Goal: Transaction & Acquisition: Purchase product/service

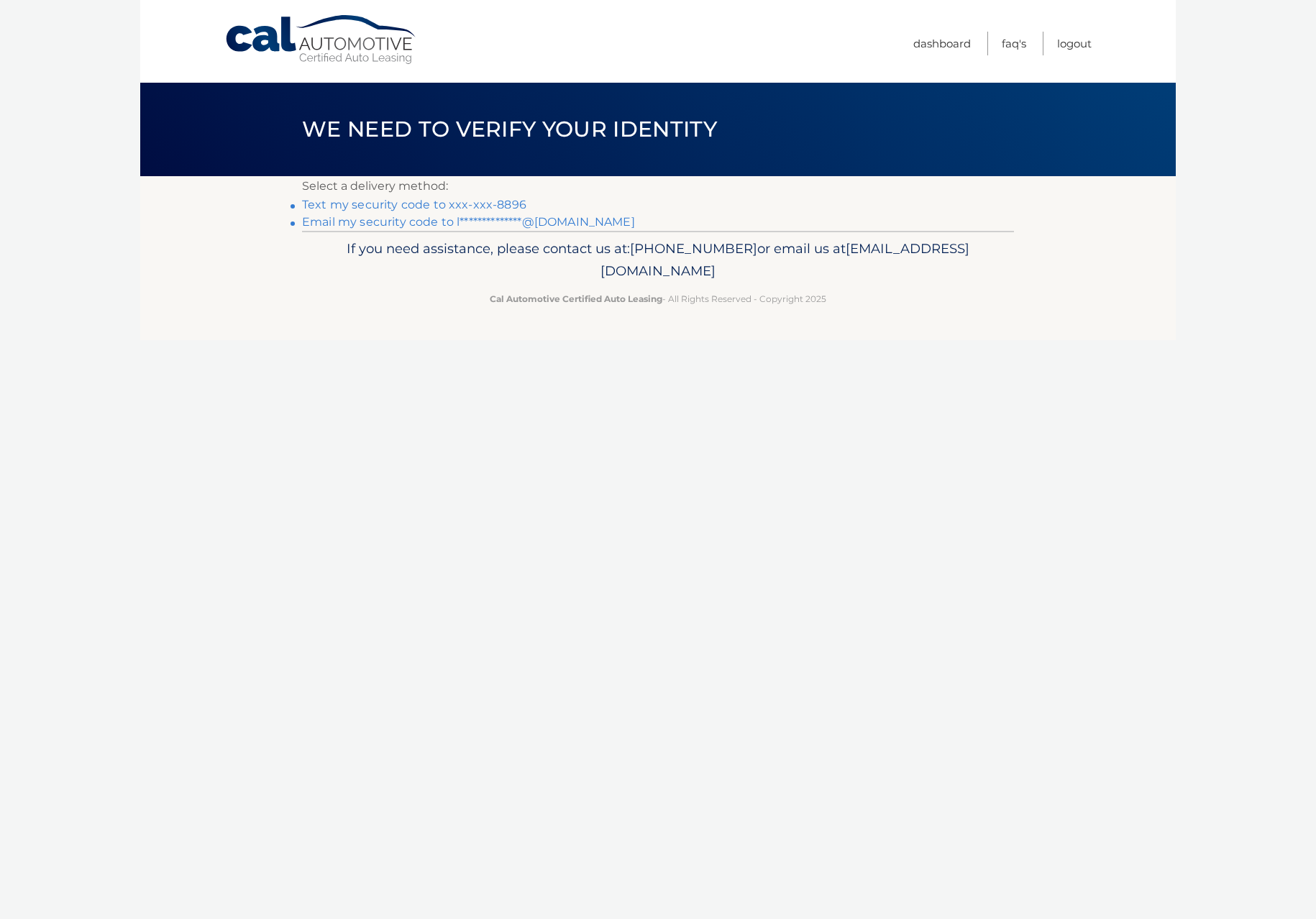
click at [387, 203] on link "Text my security code to xxx-xxx-8896" at bounding box center [414, 205] width 225 height 14
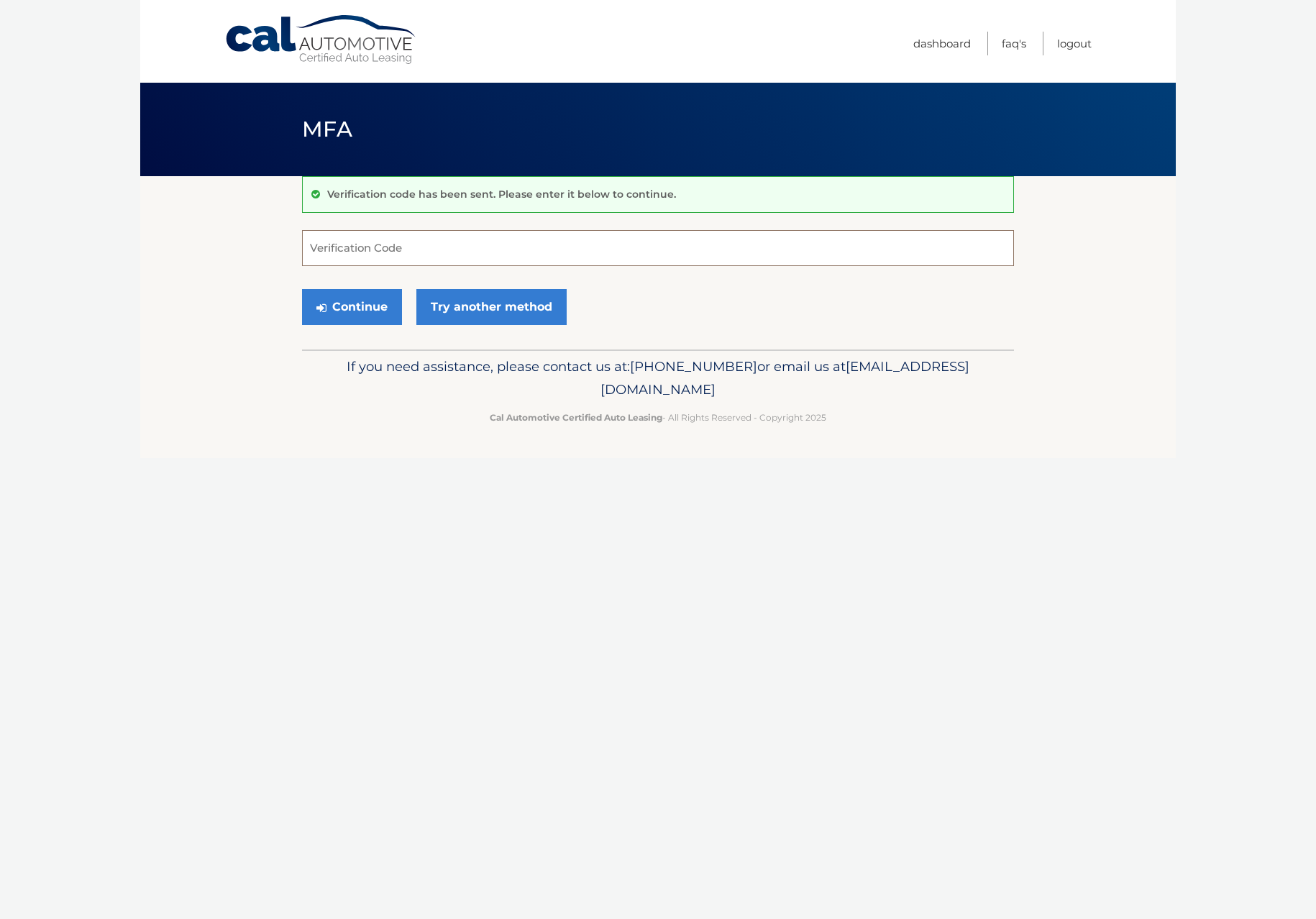
click at [364, 251] on input "Verification Code" at bounding box center [658, 248] width 712 height 36
type input "684280"
click at [265, 431] on footer "If you need assistance, please contact us at: 609-807-3200 or email us at Custo…" at bounding box center [658, 404] width 1035 height 109
click at [371, 311] on button "Continue" at bounding box center [352, 307] width 100 height 36
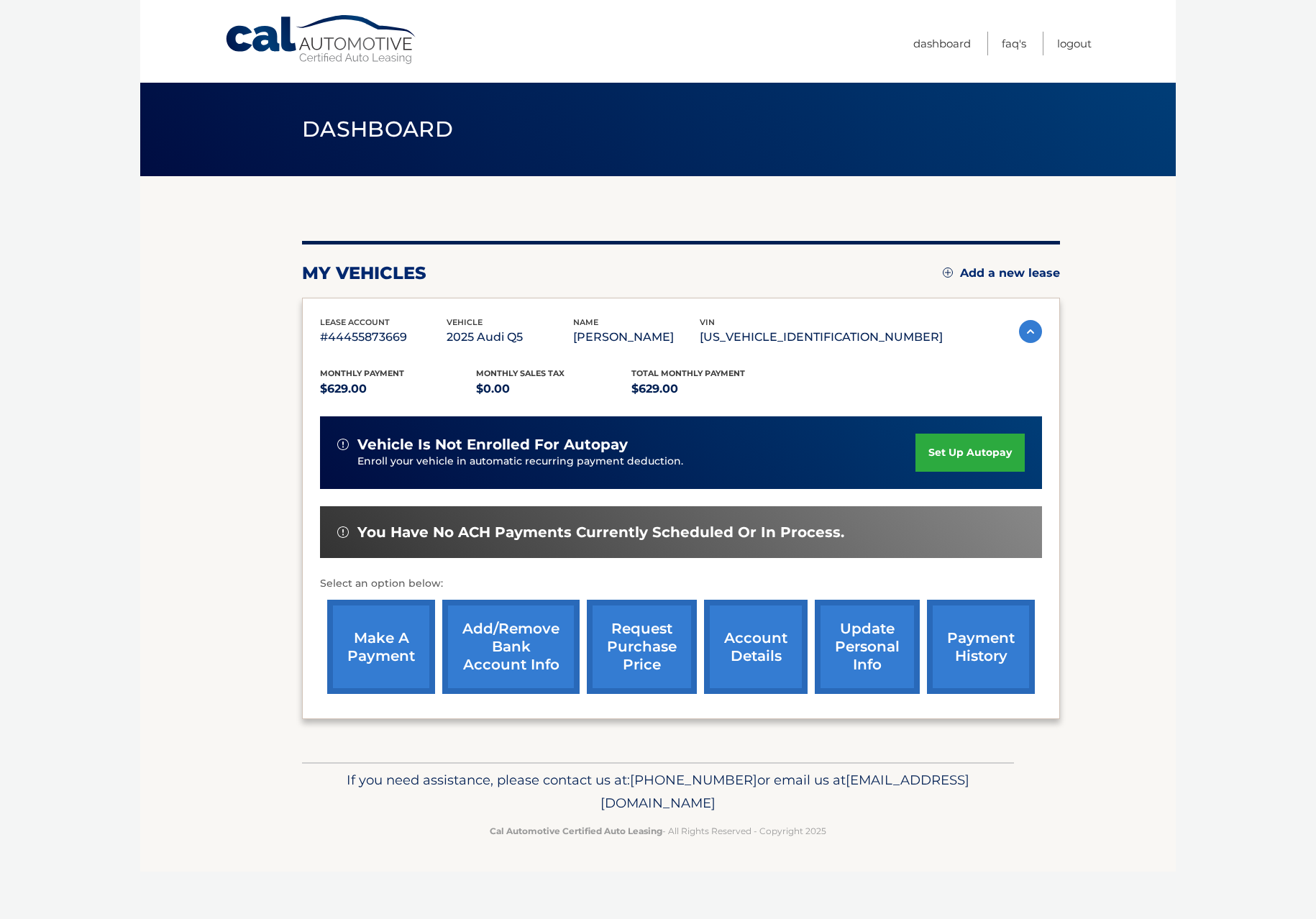
click at [1027, 323] on img at bounding box center [1030, 331] width 23 height 23
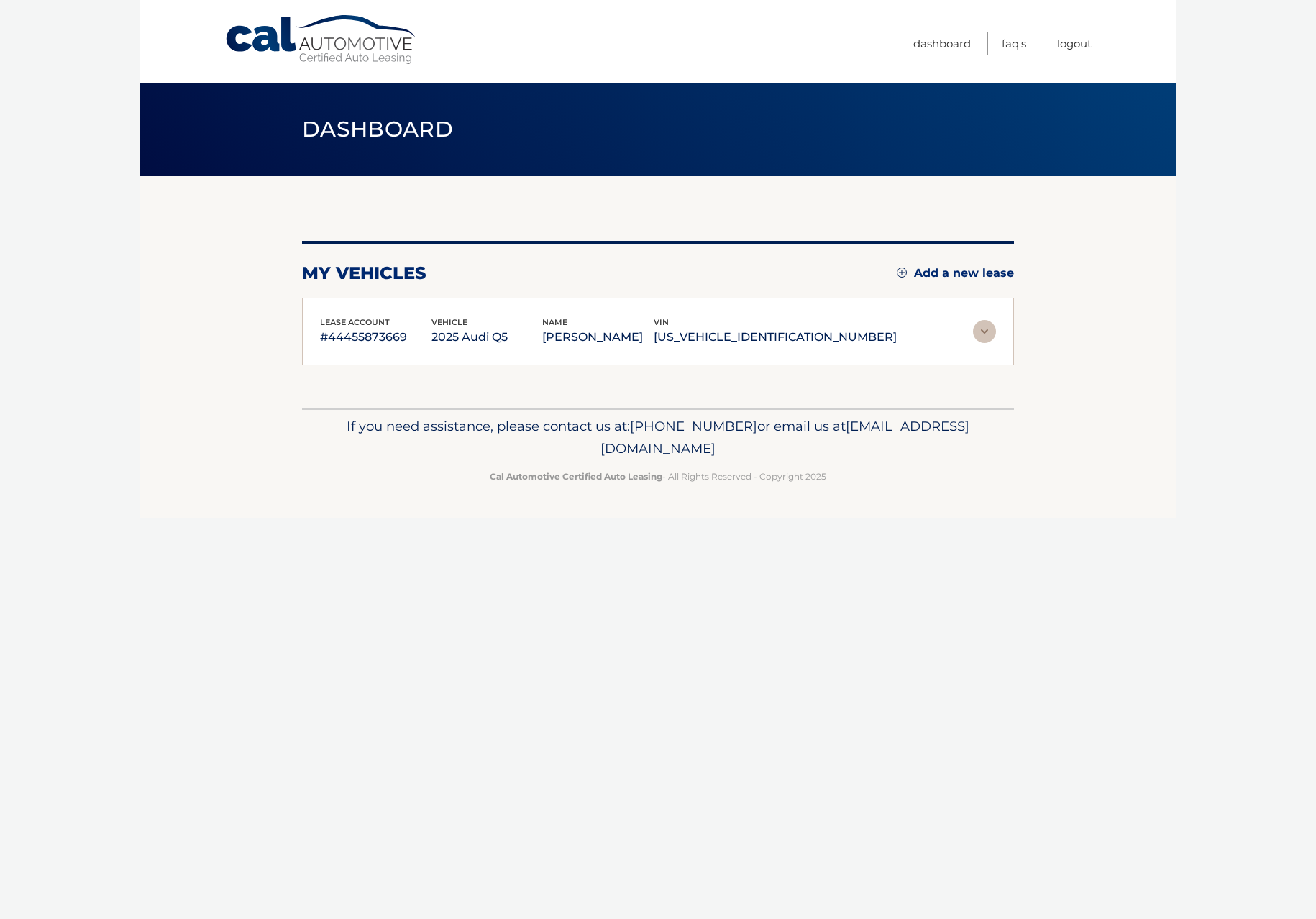
click at [1030, 332] on section "my vehicles Add a new lease lease account #44455873669 vehicle 2025 Audi Q5 nam…" at bounding box center [658, 292] width 1035 height 233
click at [987, 328] on img at bounding box center [984, 331] width 23 height 23
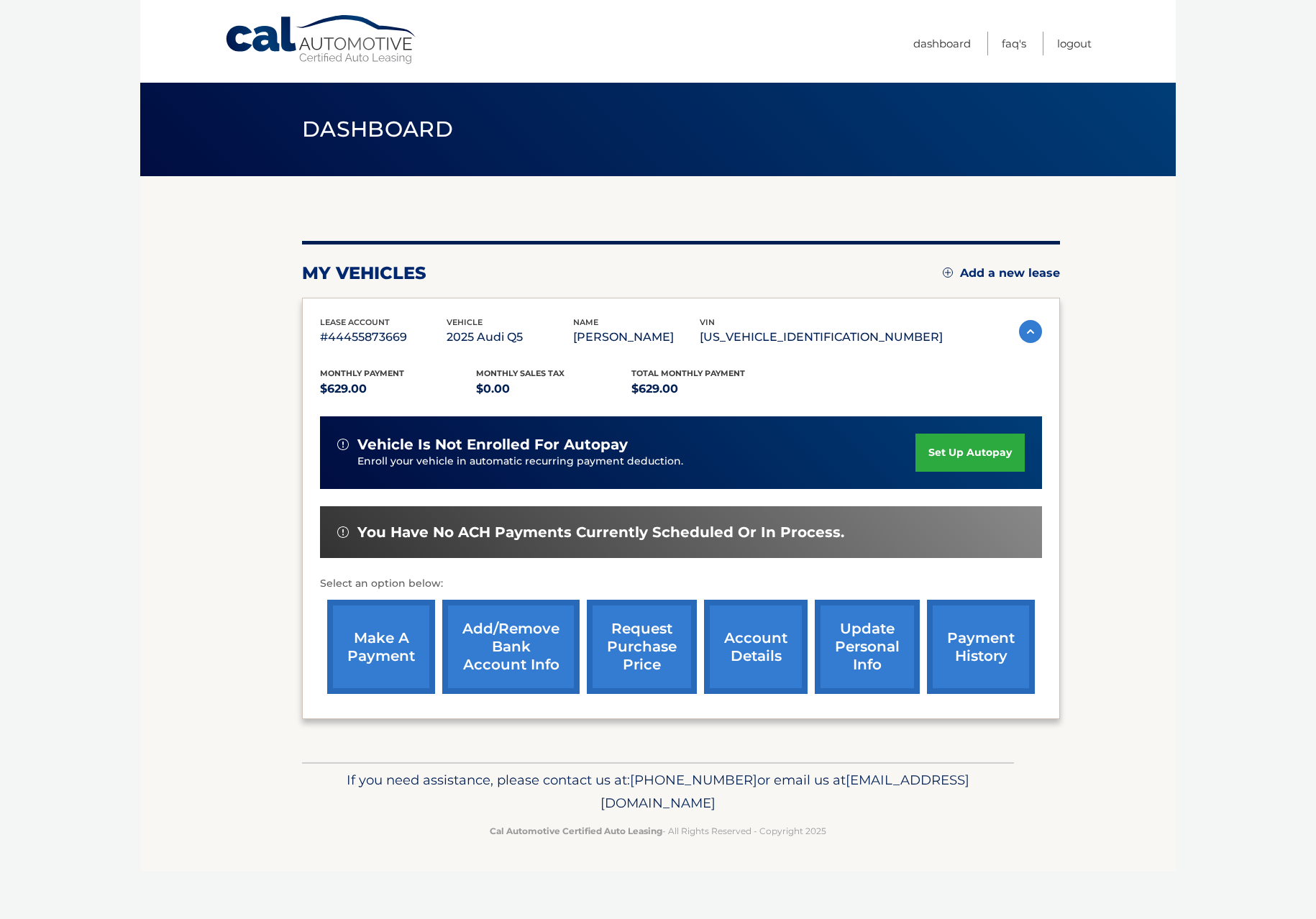
click at [771, 659] on link "account details" at bounding box center [756, 647] width 104 height 94
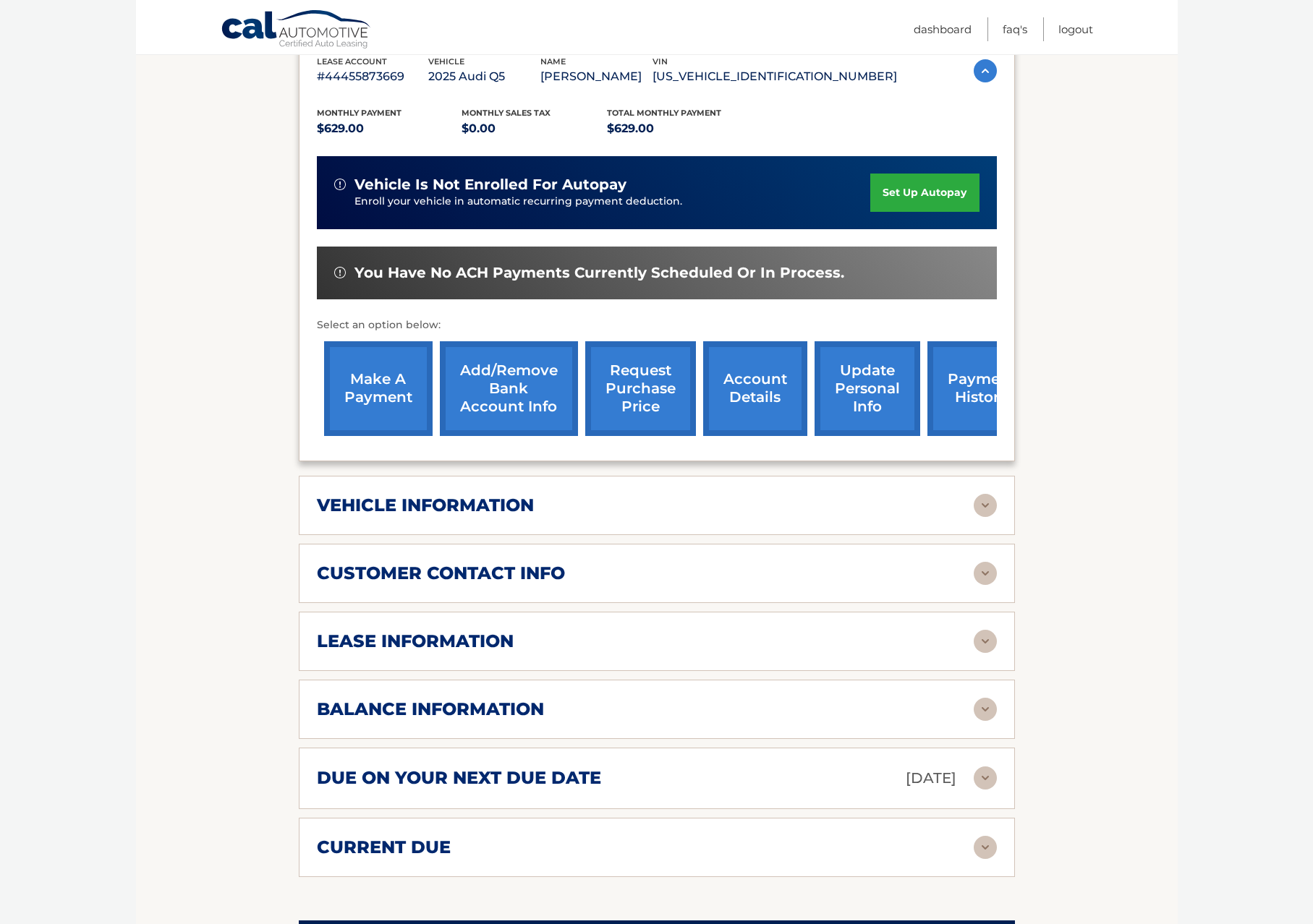
scroll to position [289, 0]
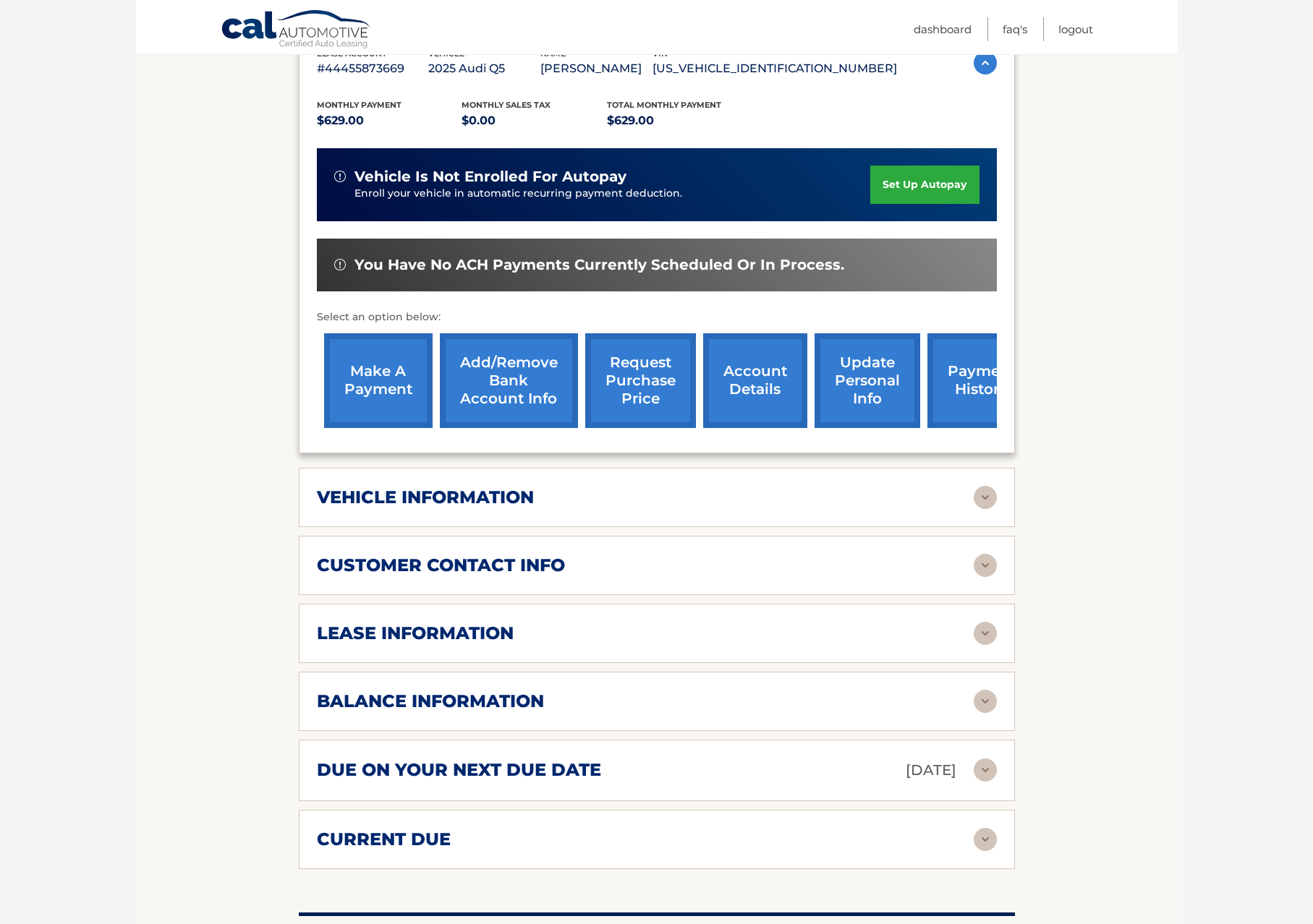
click at [999, 702] on div "balance information Payments Received 6 Payments Remaining 33 Next Payment will…" at bounding box center [657, 701] width 716 height 59
click at [988, 701] on img at bounding box center [985, 701] width 23 height 23
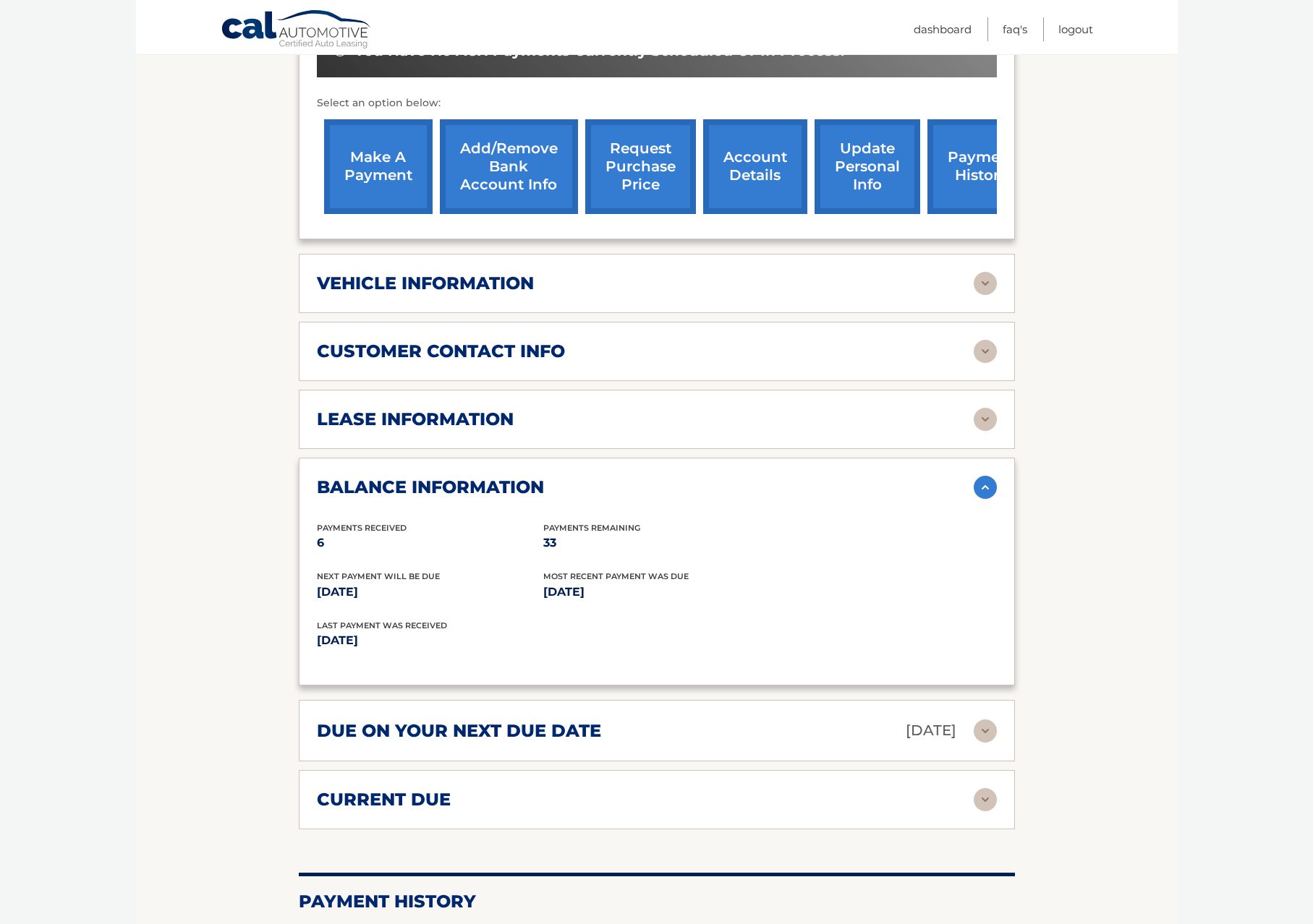
scroll to position [506, 0]
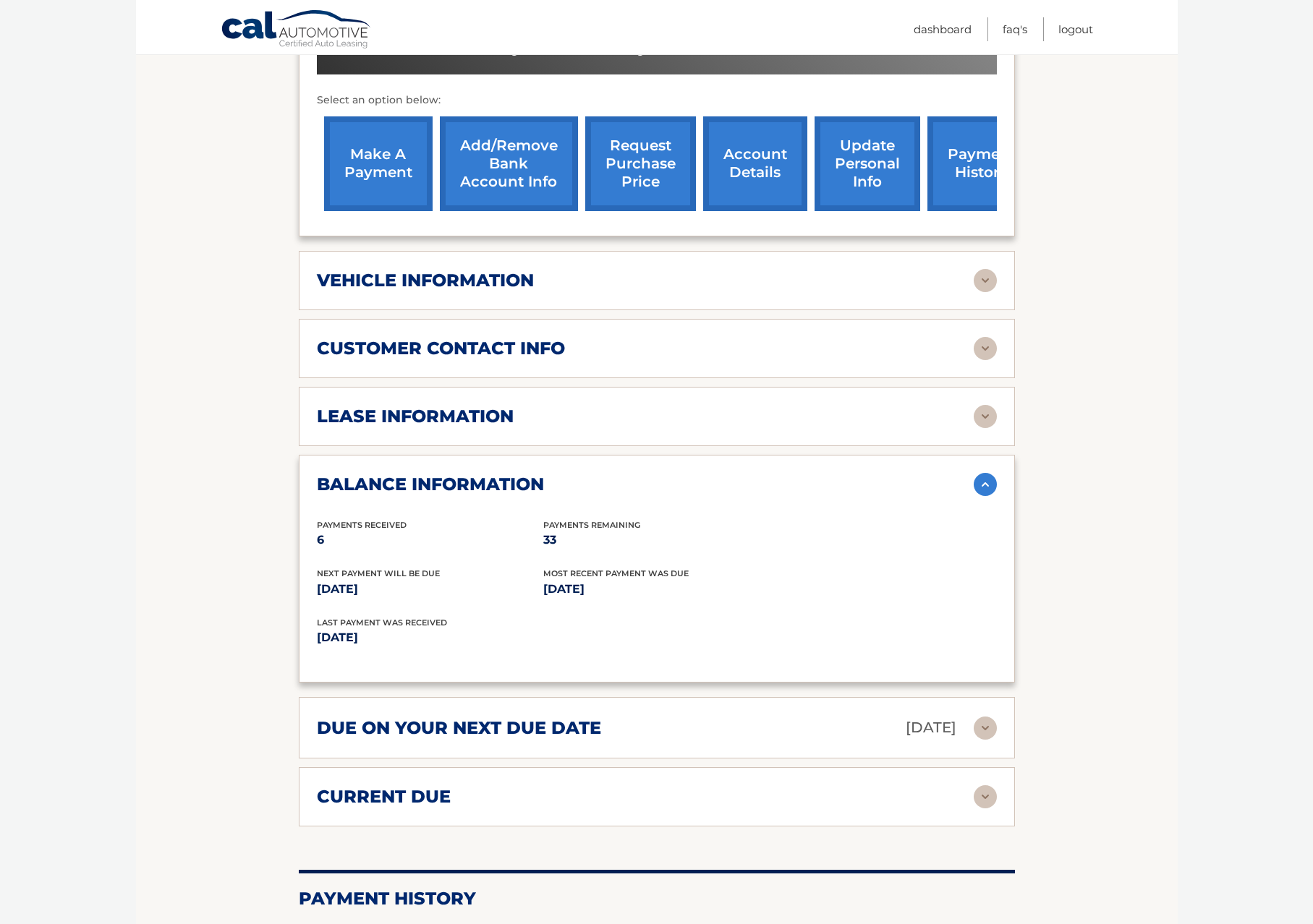
drag, startPoint x: 423, startPoint y: 591, endPoint x: 312, endPoint y: 592, distance: 111.0
click at [312, 592] on div "balance information Payments Received 6 Payments Remaining 33 Next Payment will…" at bounding box center [657, 568] width 716 height 229
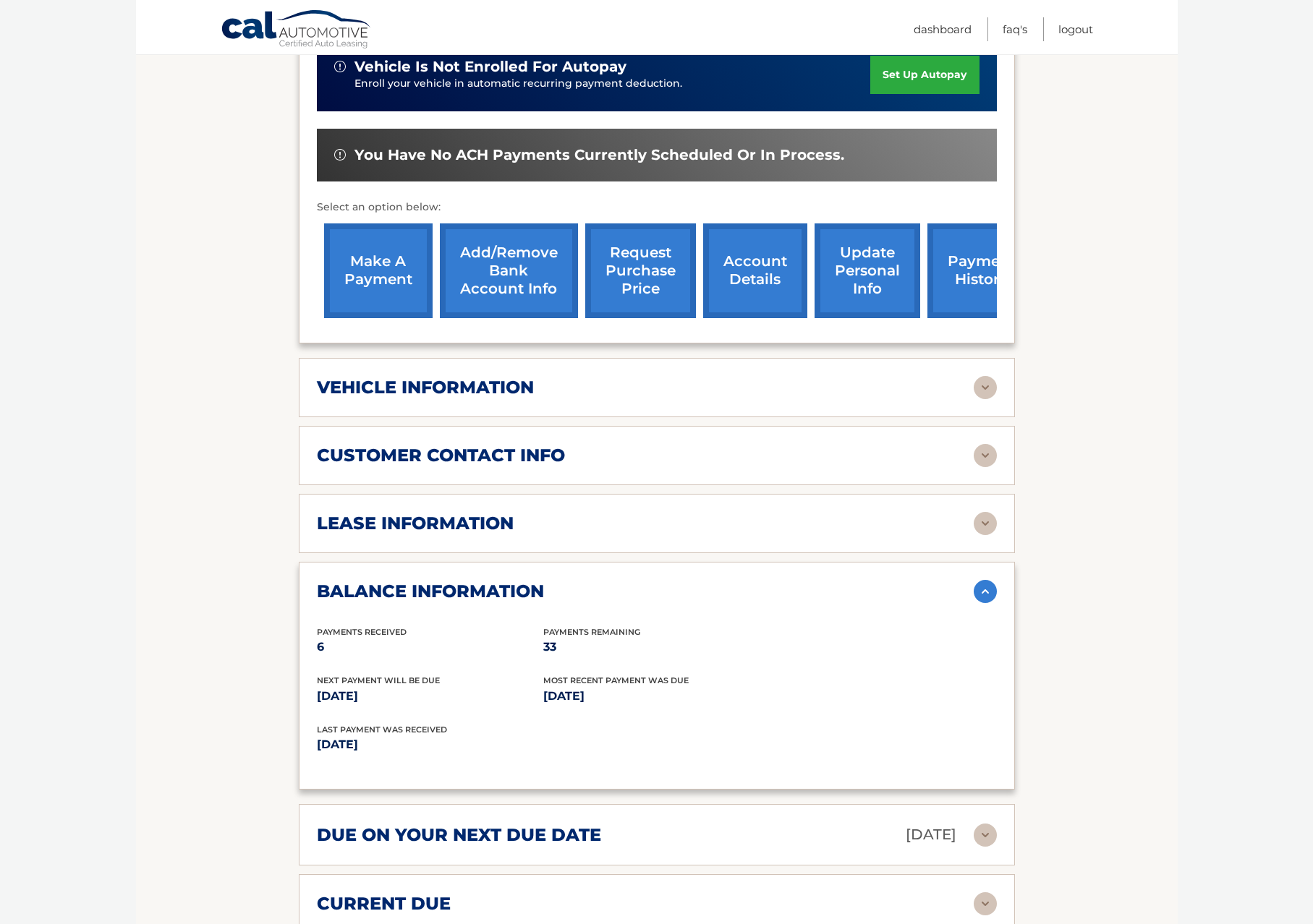
scroll to position [362, 0]
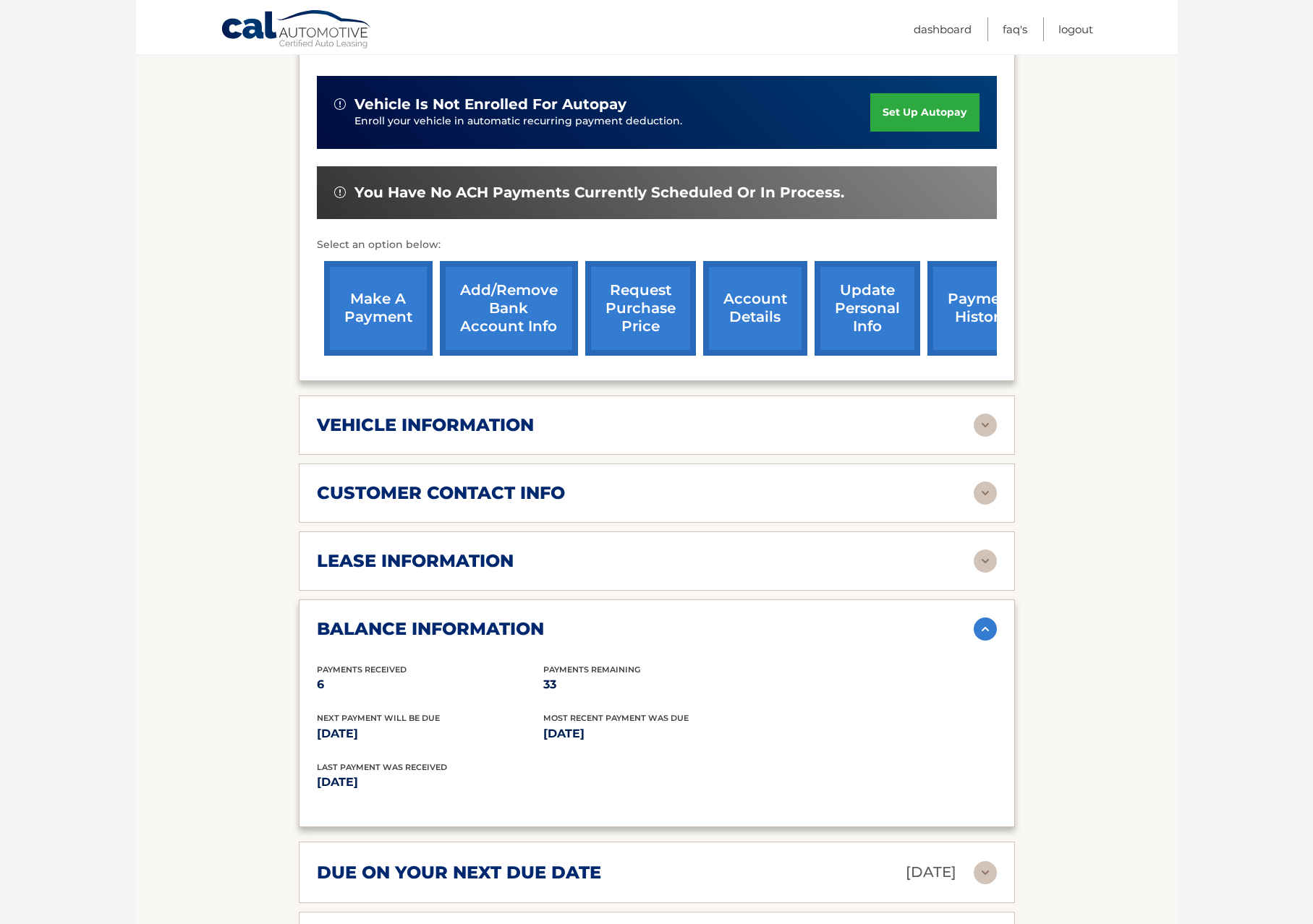
click at [381, 319] on link "make a payment" at bounding box center [378, 308] width 109 height 95
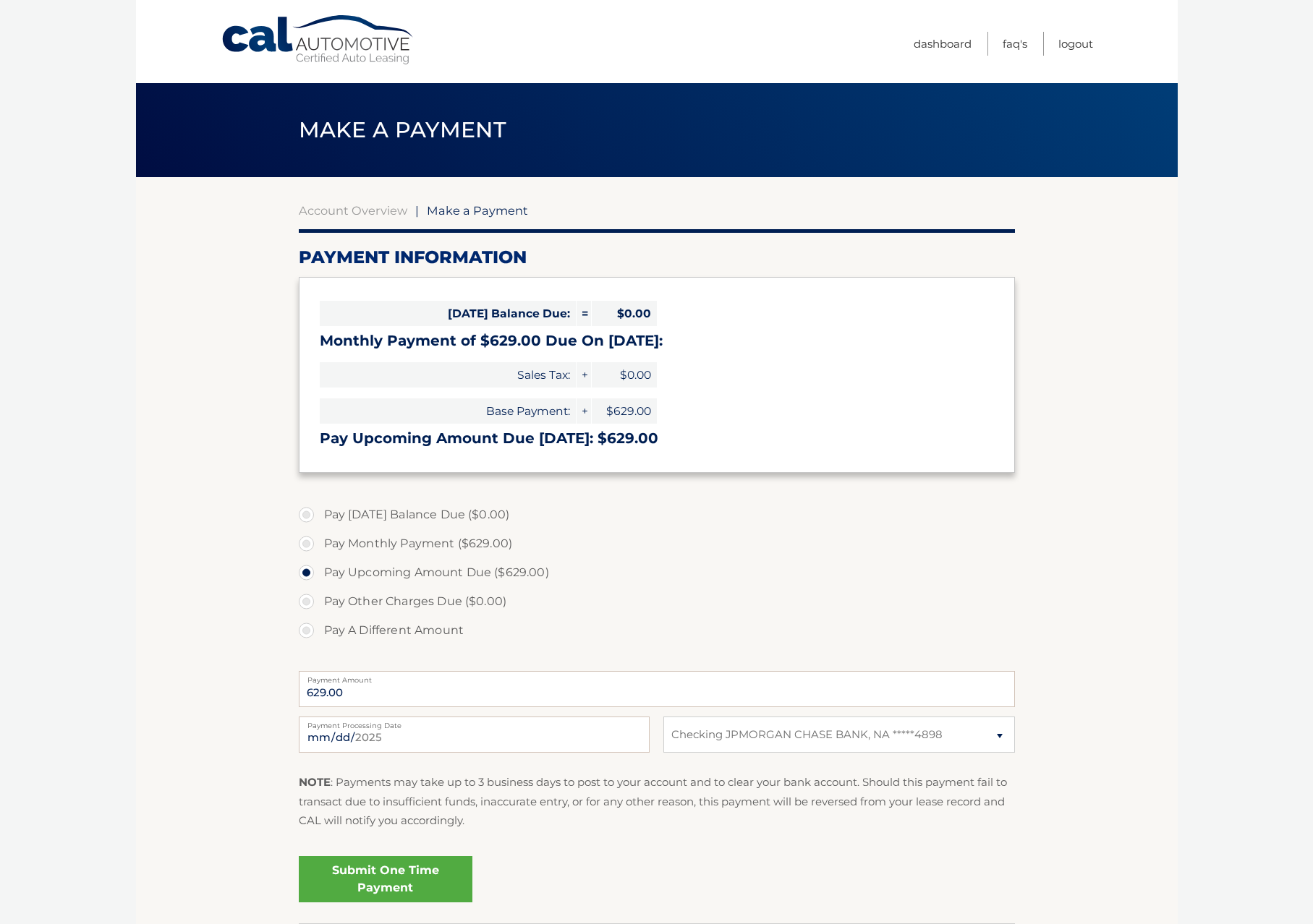
select select "MWZiMzM3MzItYzAxOC00ZDY3LTljMWUtNGQyZjgwZDMxMTU4"
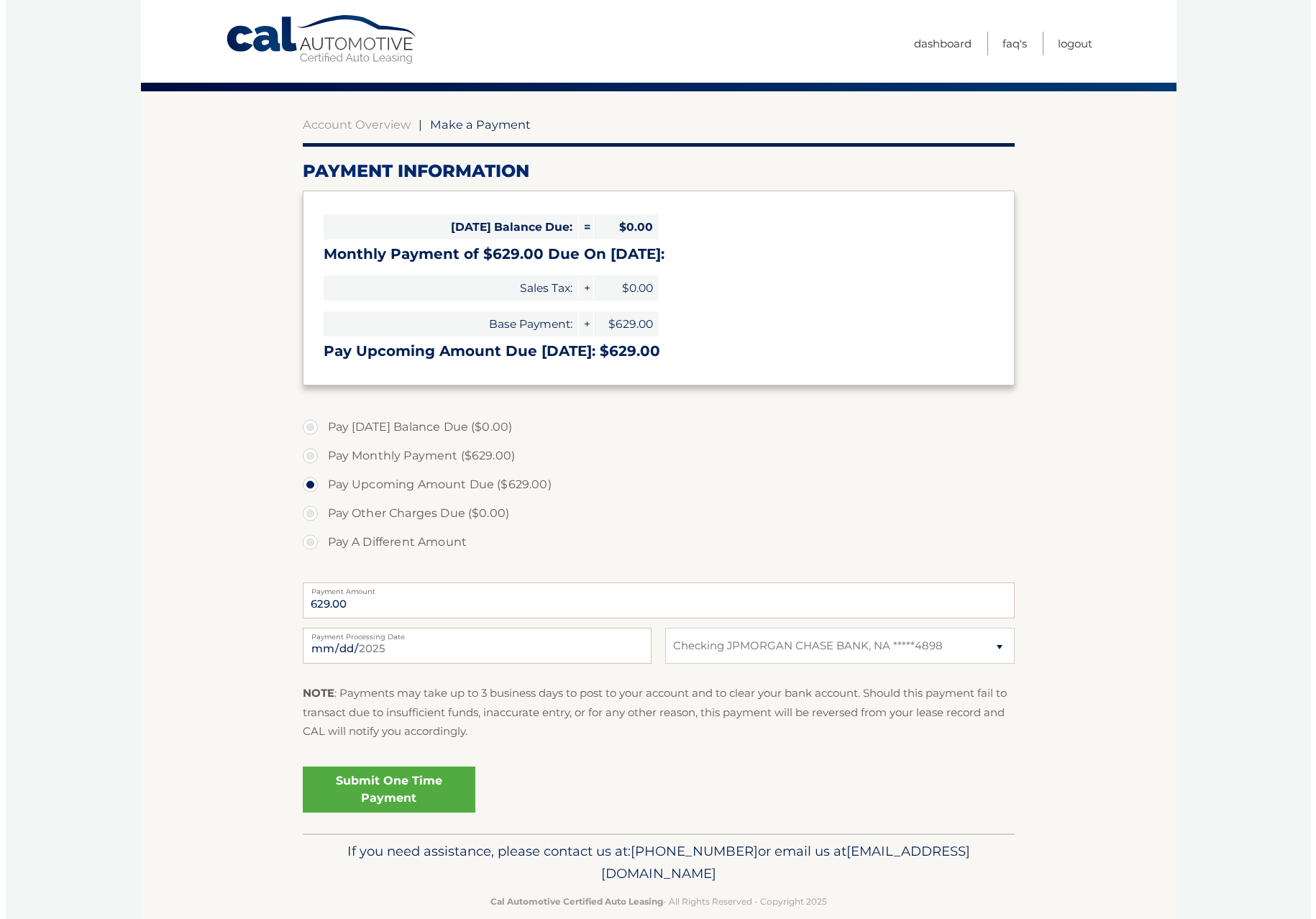
scroll to position [109, 0]
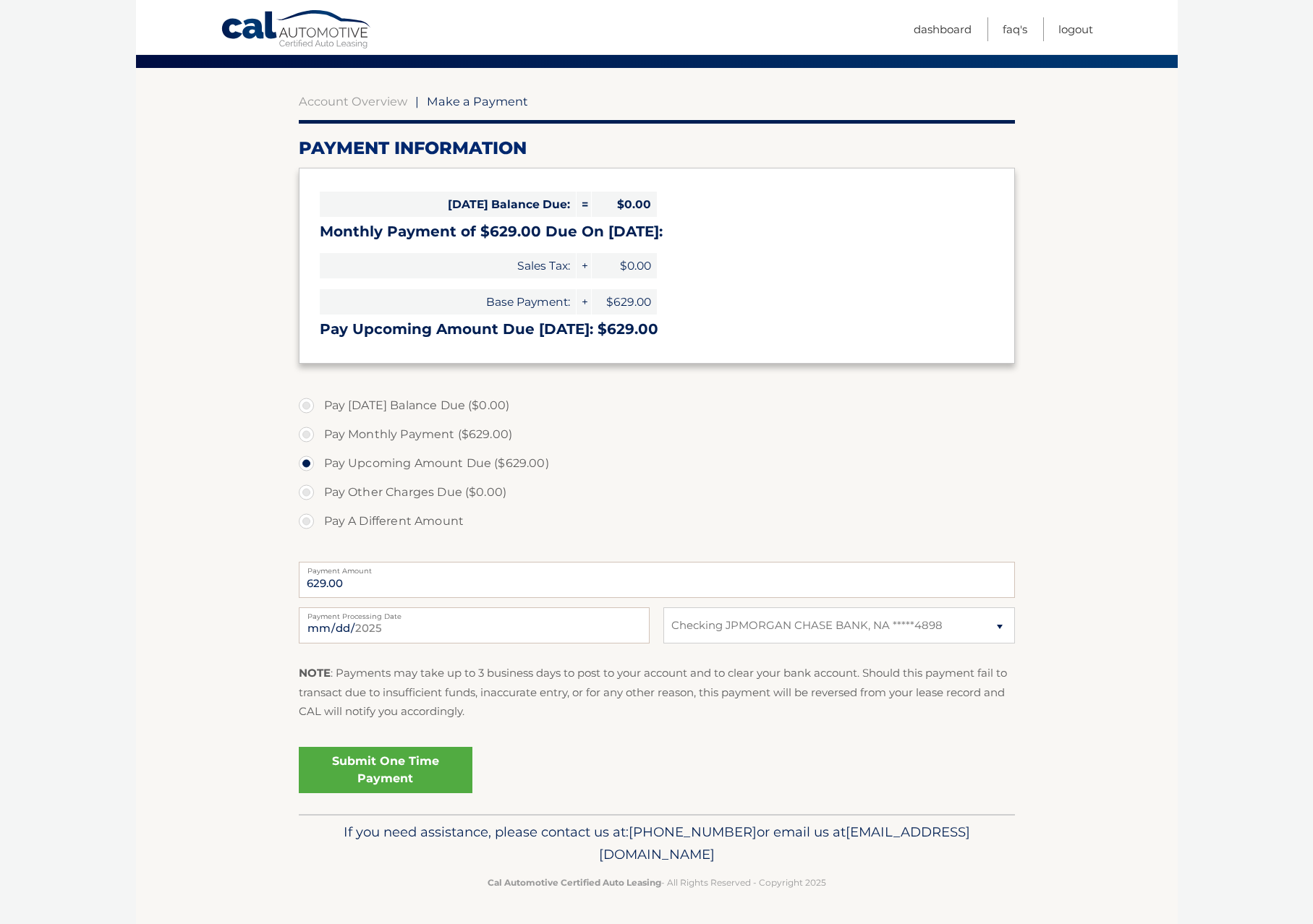
click at [402, 788] on link "Submit One Time Payment" at bounding box center [386, 770] width 174 height 46
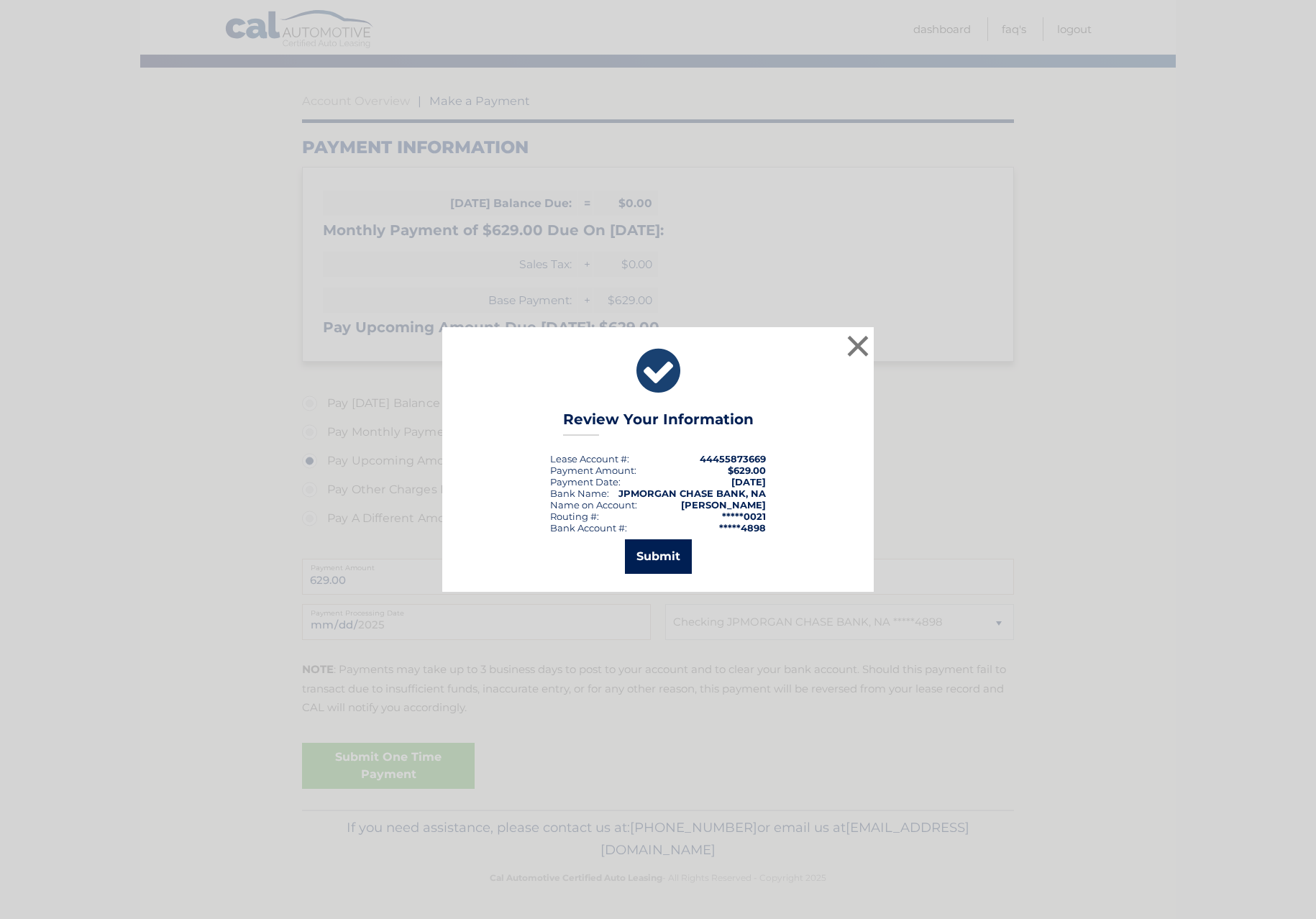
click at [653, 555] on button "Submit" at bounding box center [658, 557] width 67 height 35
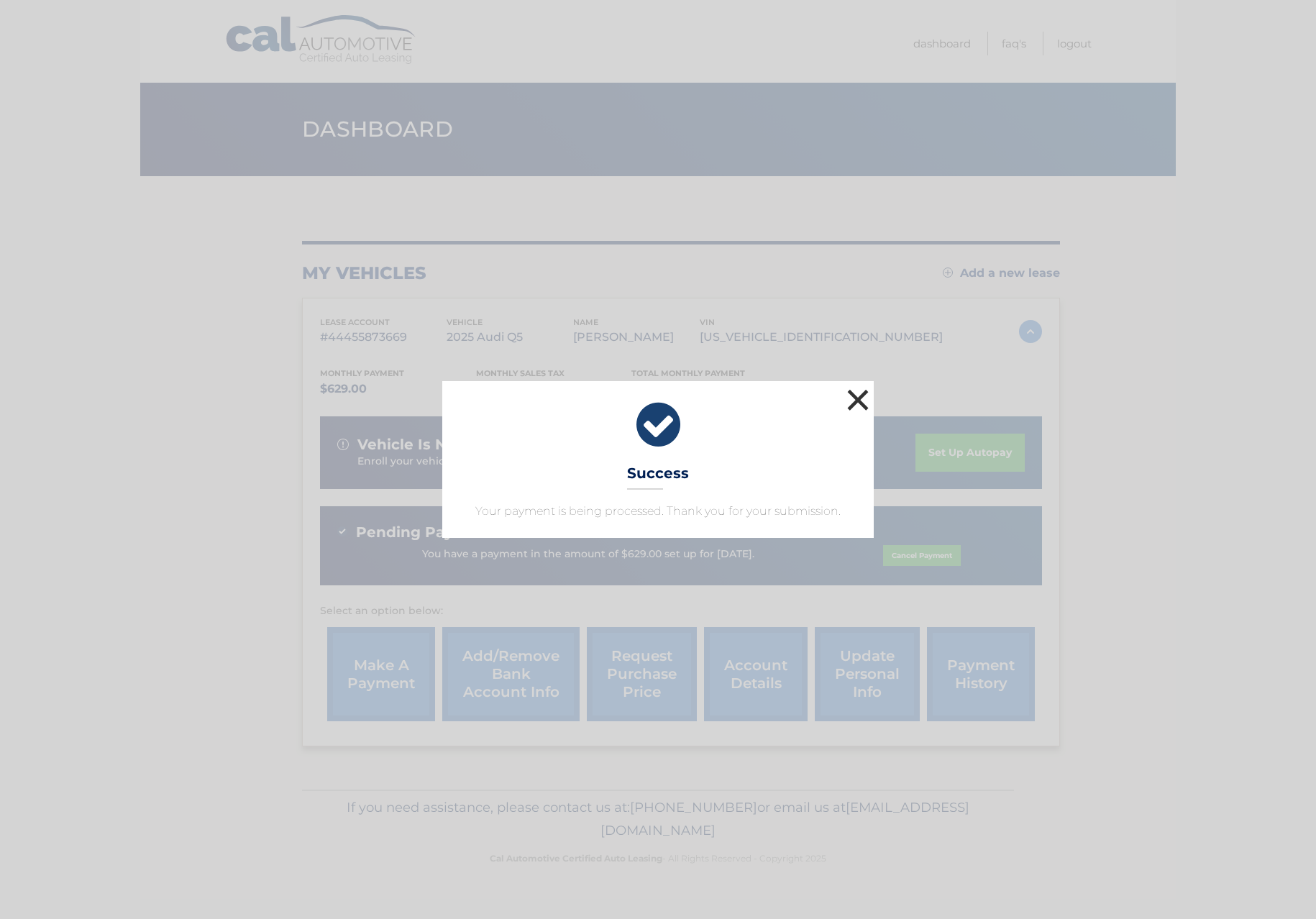
click at [858, 404] on button "×" at bounding box center [857, 399] width 29 height 29
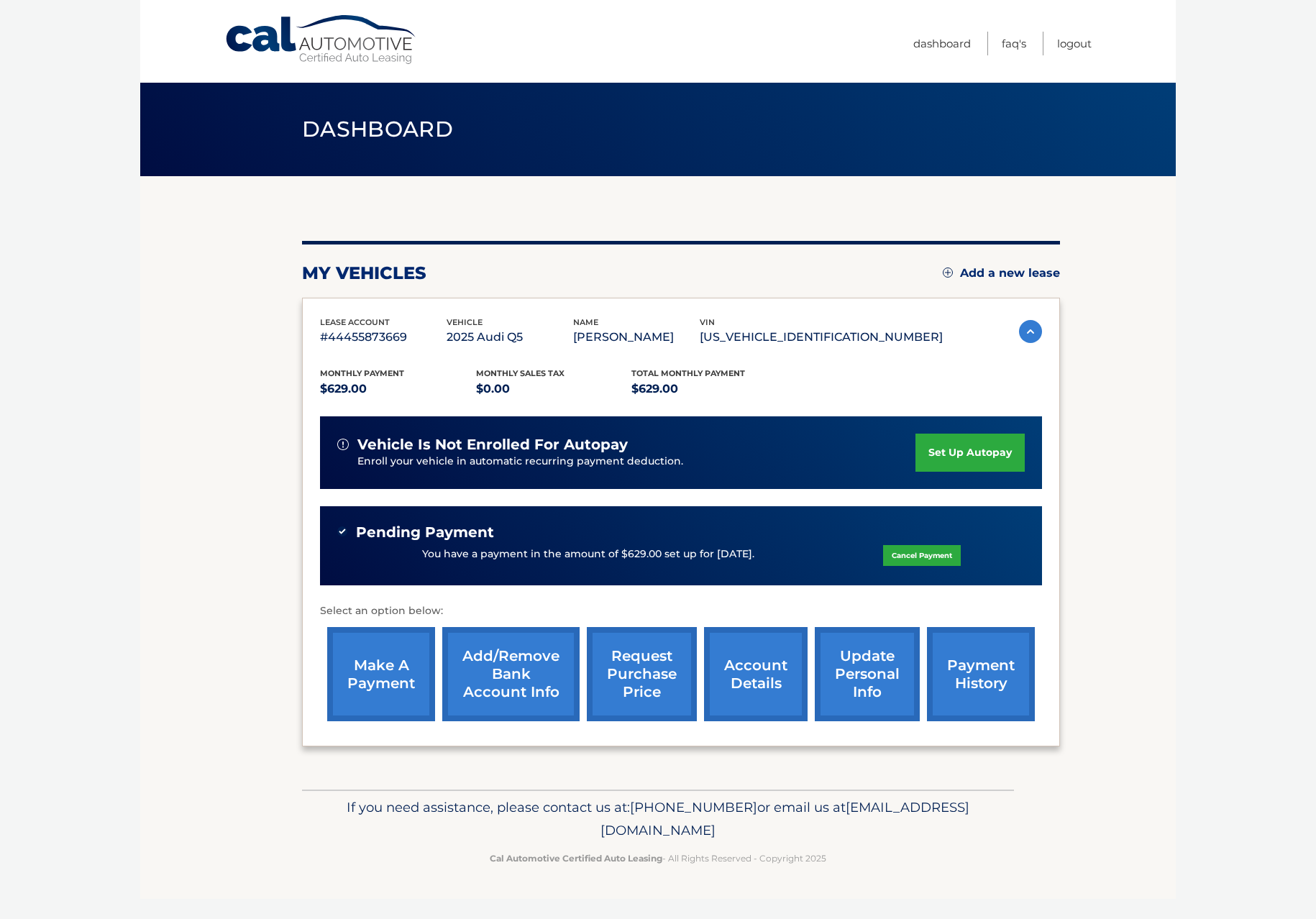
drag, startPoint x: 1007, startPoint y: 574, endPoint x: 352, endPoint y: 533, distance: 656.3
click at [352, 533] on div "Pending Payment You have a payment in the amount of $629.00 set up for 9/25/202…" at bounding box center [680, 546] width 722 height 80
copy div "Pending Payment You have a payment in the amount of $629.00 set up for 9/25/202…"
drag, startPoint x: 1225, startPoint y: 383, endPoint x: 1147, endPoint y: 399, distance: 79.6
click at [1225, 383] on body "Cal Automotive Menu Dashboard FAQ's Logout" at bounding box center [658, 459] width 1316 height 919
